Goal: Use online tool/utility

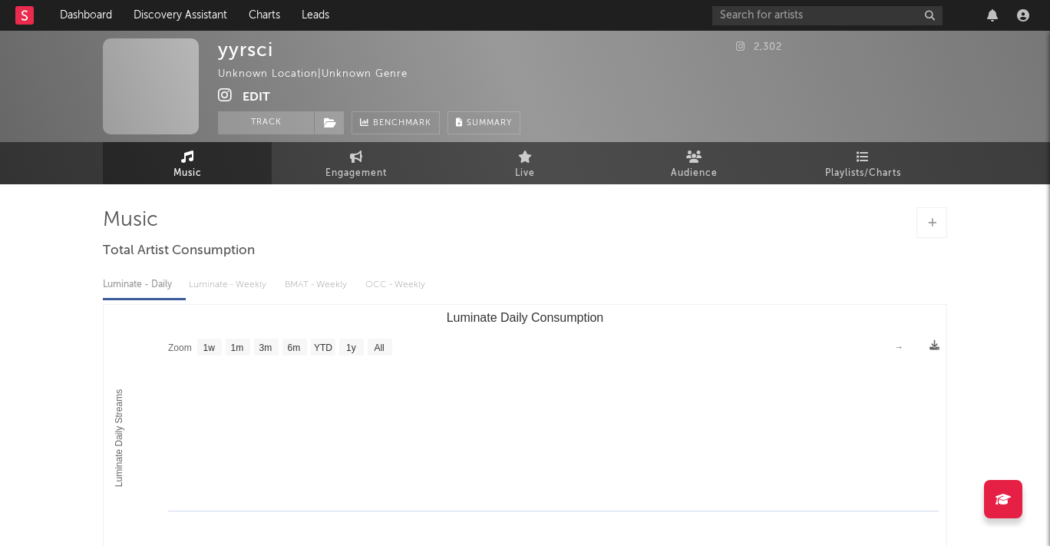
select select "1w"
click at [234, 18] on link "Discovery Assistant" at bounding box center [180, 15] width 115 height 31
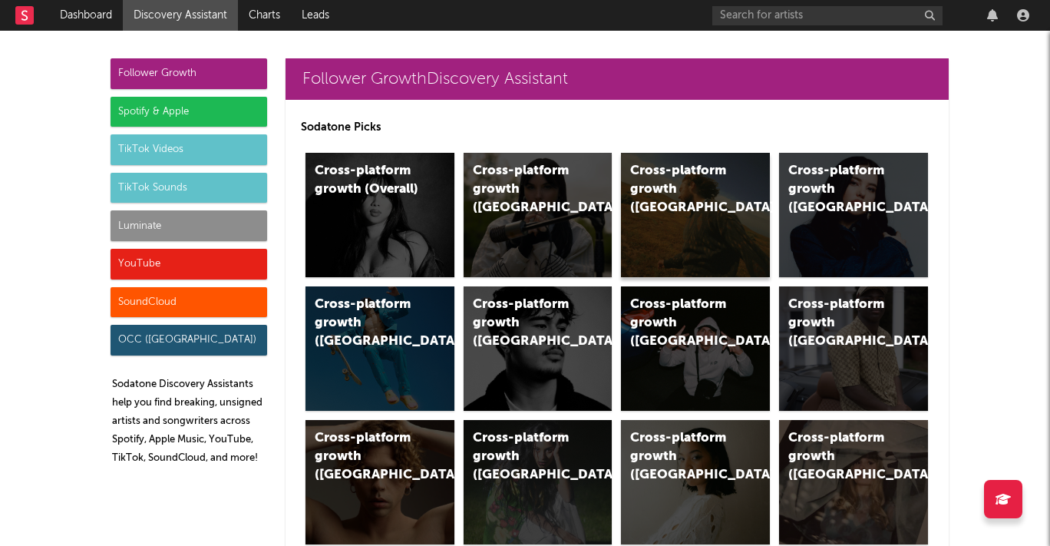
click at [668, 245] on div "Cross-platform growth ([GEOGRAPHIC_DATA])" at bounding box center [695, 215] width 149 height 124
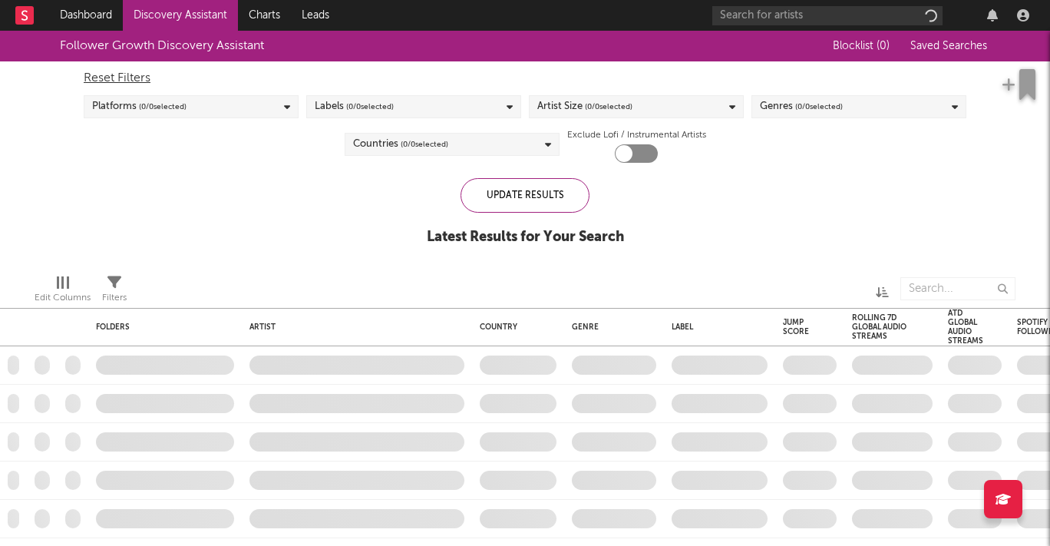
checkbox input "true"
